Goal: Find specific page/section: Find specific page/section

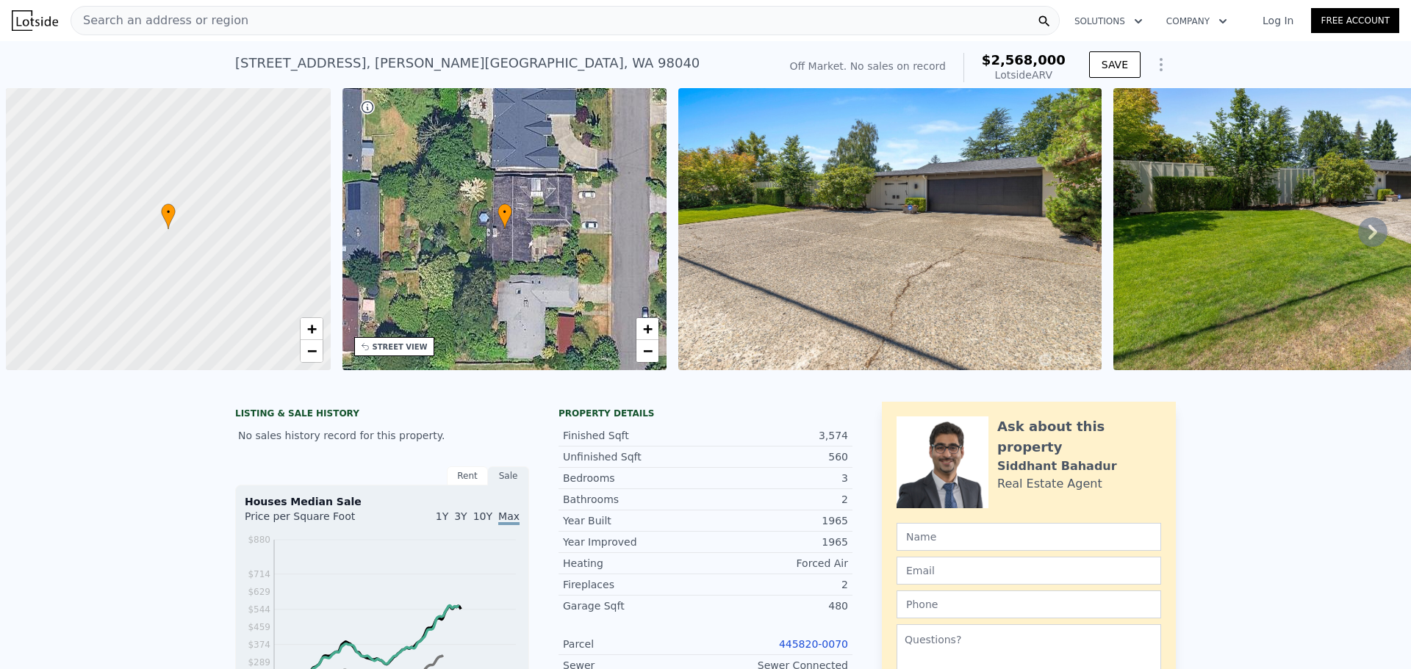
scroll to position [0, 6]
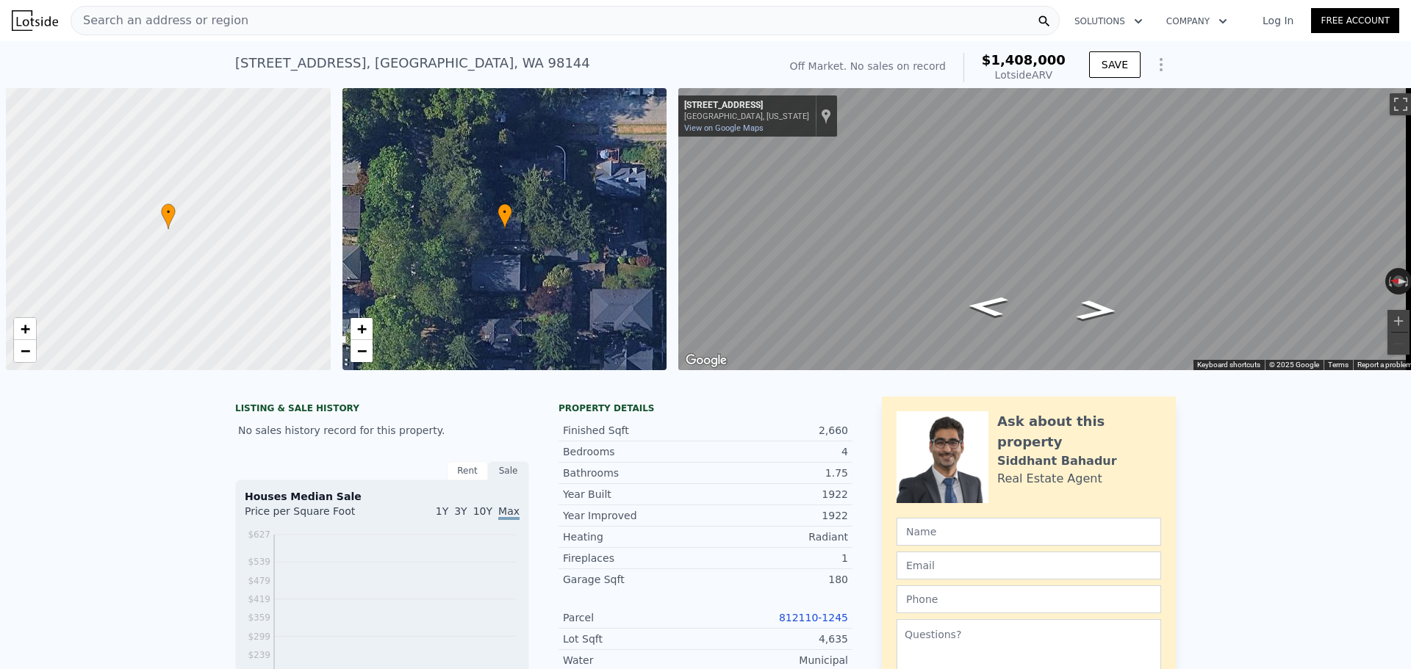
scroll to position [0, 6]
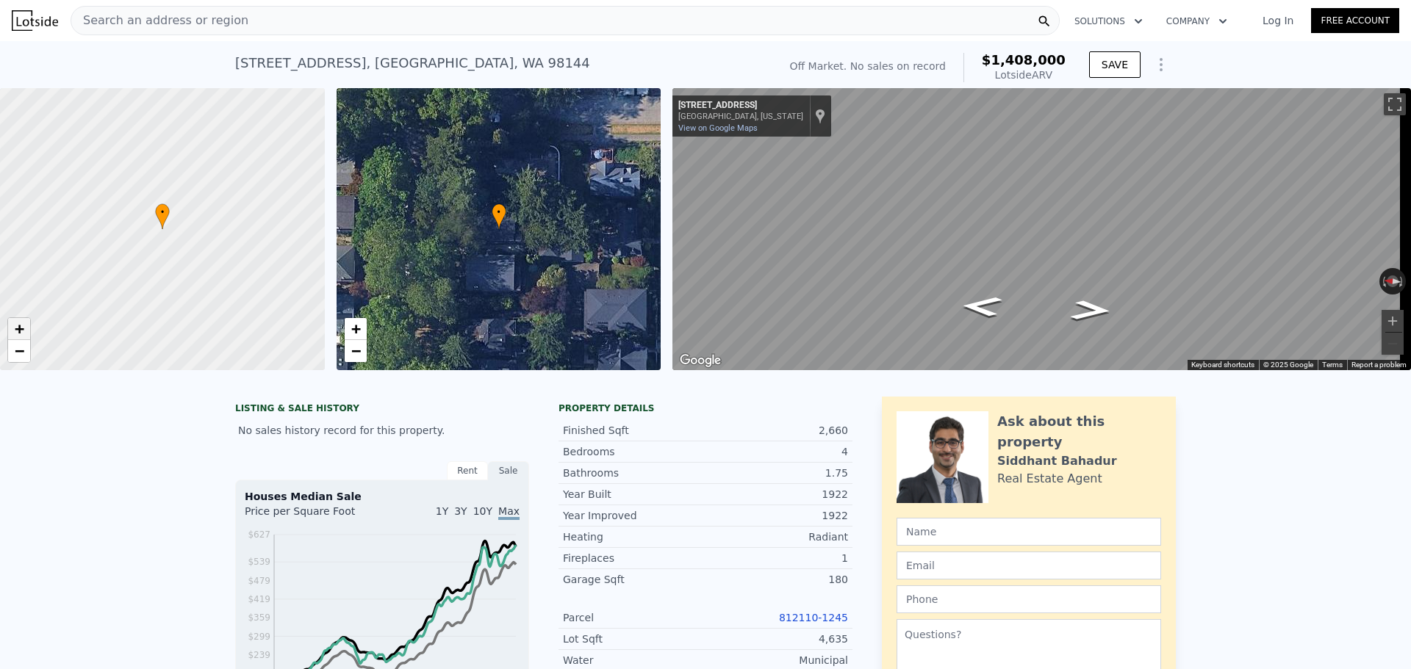
click at [18, 331] on span "+" at bounding box center [20, 329] width 10 height 18
click at [18, 325] on span "+" at bounding box center [20, 329] width 10 height 18
click at [21, 355] on span "−" at bounding box center [20, 351] width 10 height 18
drag, startPoint x: 173, startPoint y: 270, endPoint x: 188, endPoint y: 306, distance: 39.2
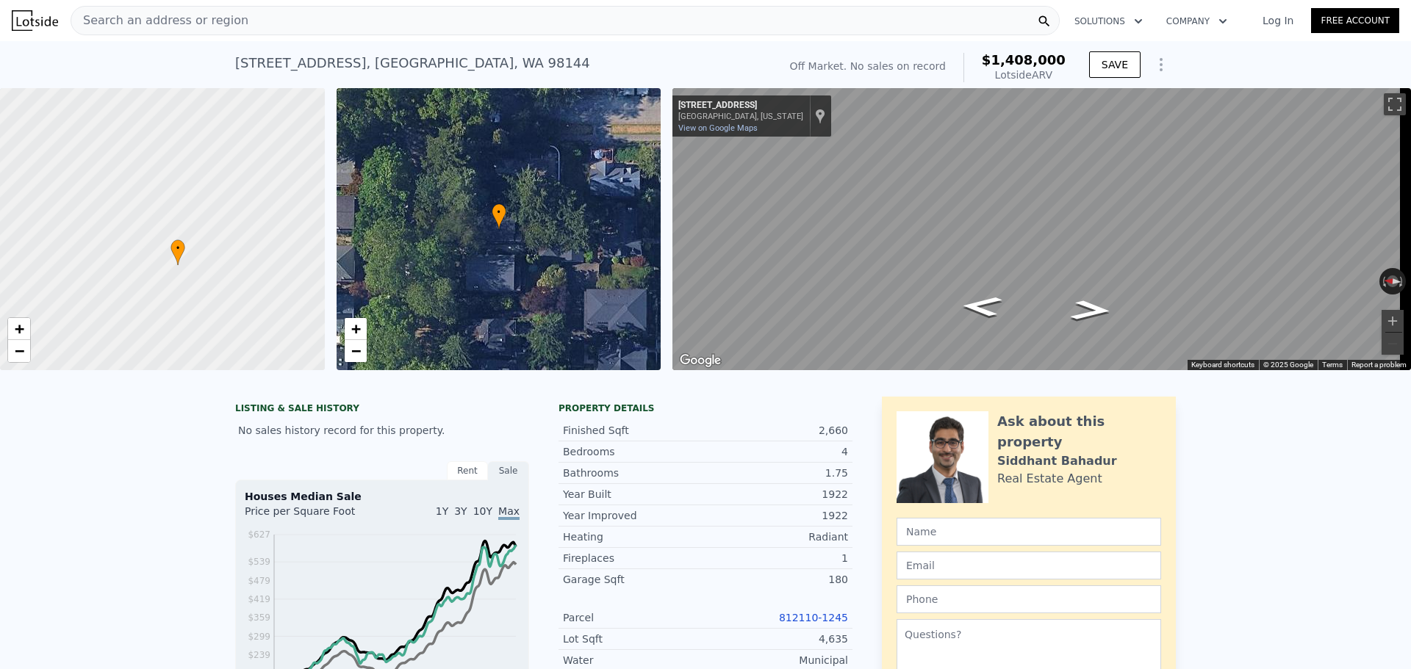
click at [188, 306] on div at bounding box center [162, 229] width 389 height 339
click at [25, 329] on link "+" at bounding box center [19, 329] width 22 height 22
drag, startPoint x: 168, startPoint y: 331, endPoint x: 121, endPoint y: 276, distance: 72.4
click at [154, 274] on div at bounding box center [157, 220] width 389 height 339
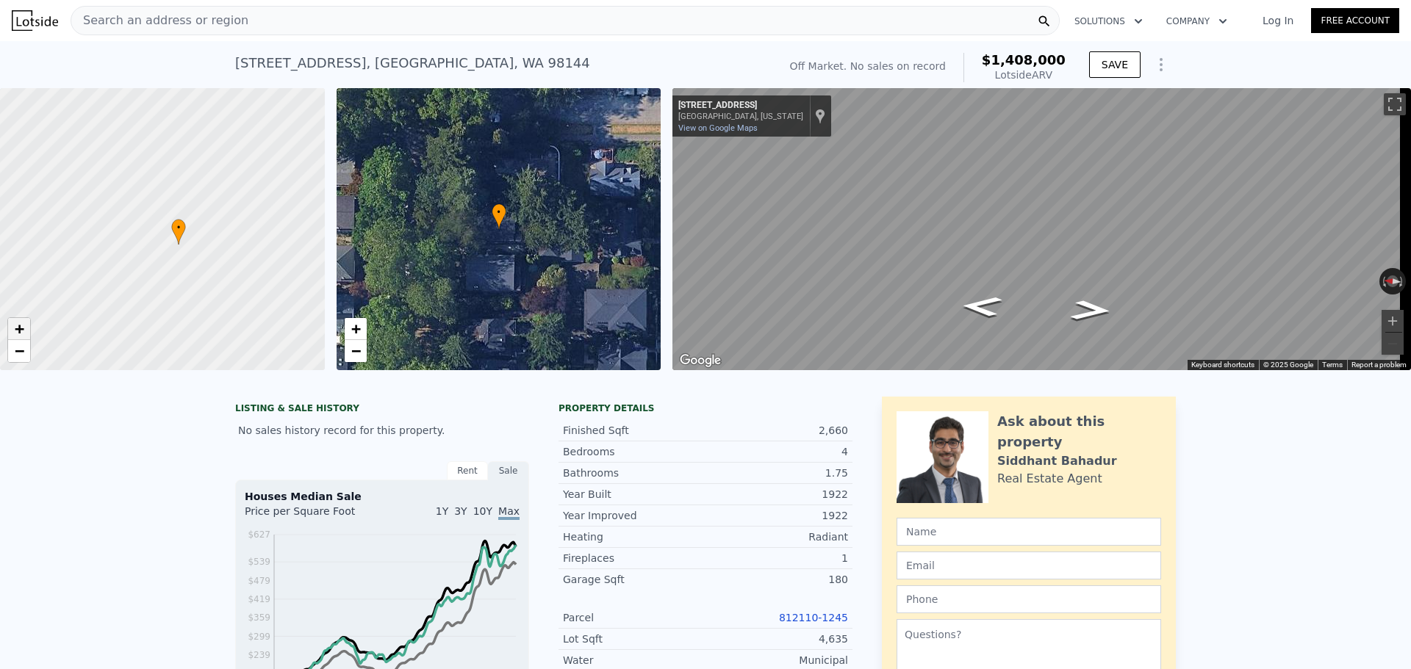
click at [23, 327] on span "+" at bounding box center [20, 329] width 10 height 18
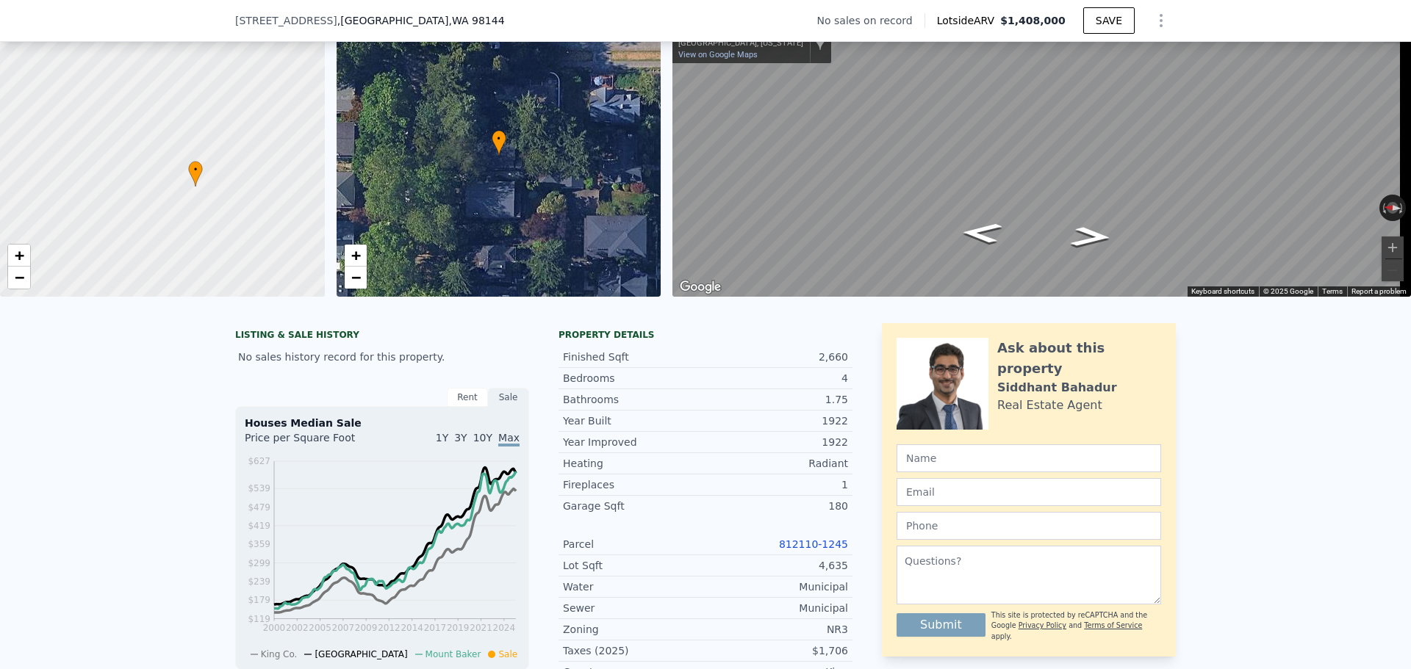
scroll to position [142, 0]
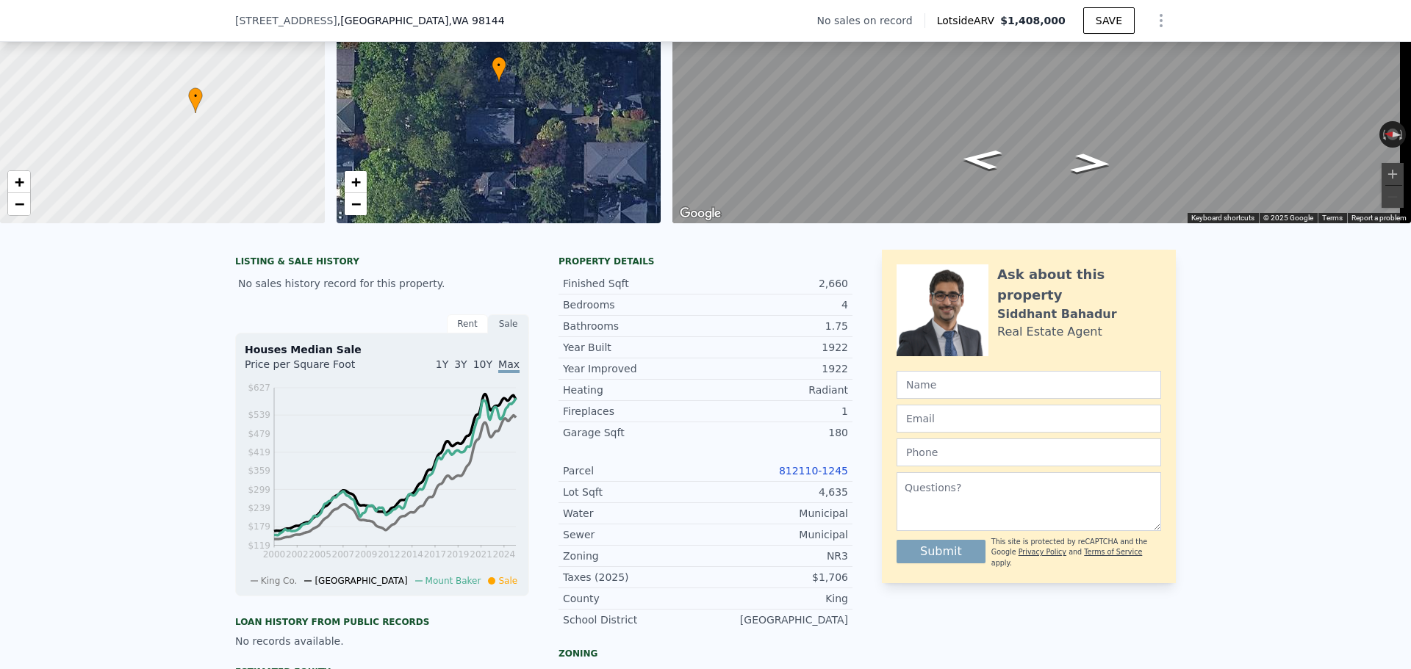
click at [836, 477] on link "812110-1245" at bounding box center [813, 471] width 69 height 12
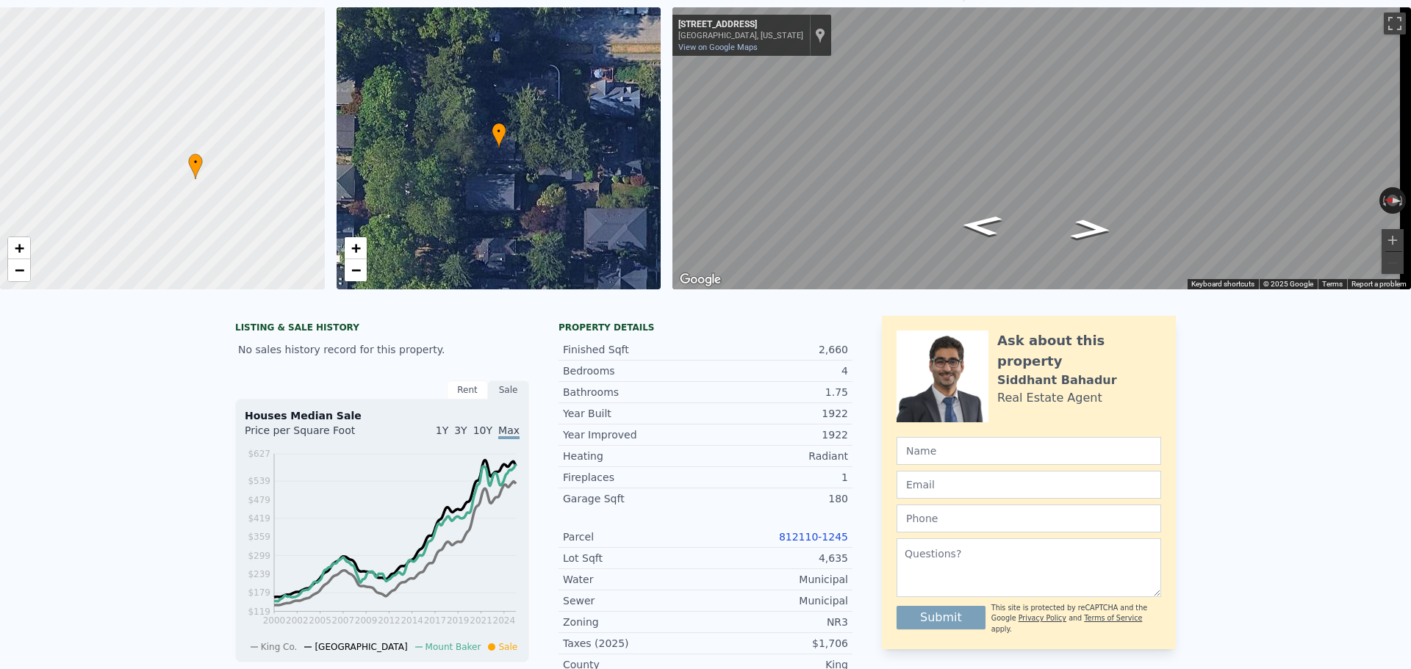
scroll to position [5, 0]
